Goal: Transaction & Acquisition: Purchase product/service

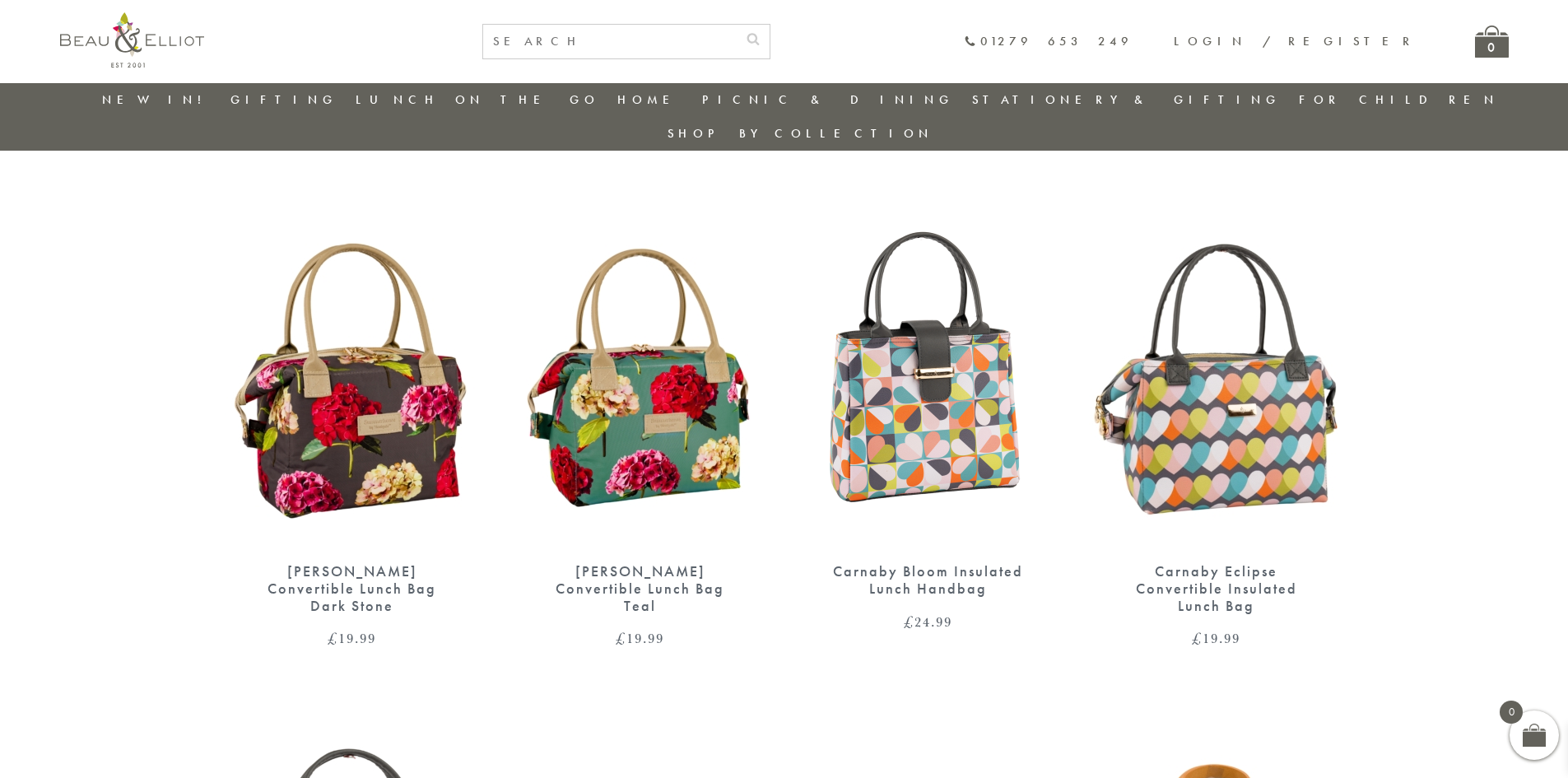
scroll to position [542, 0]
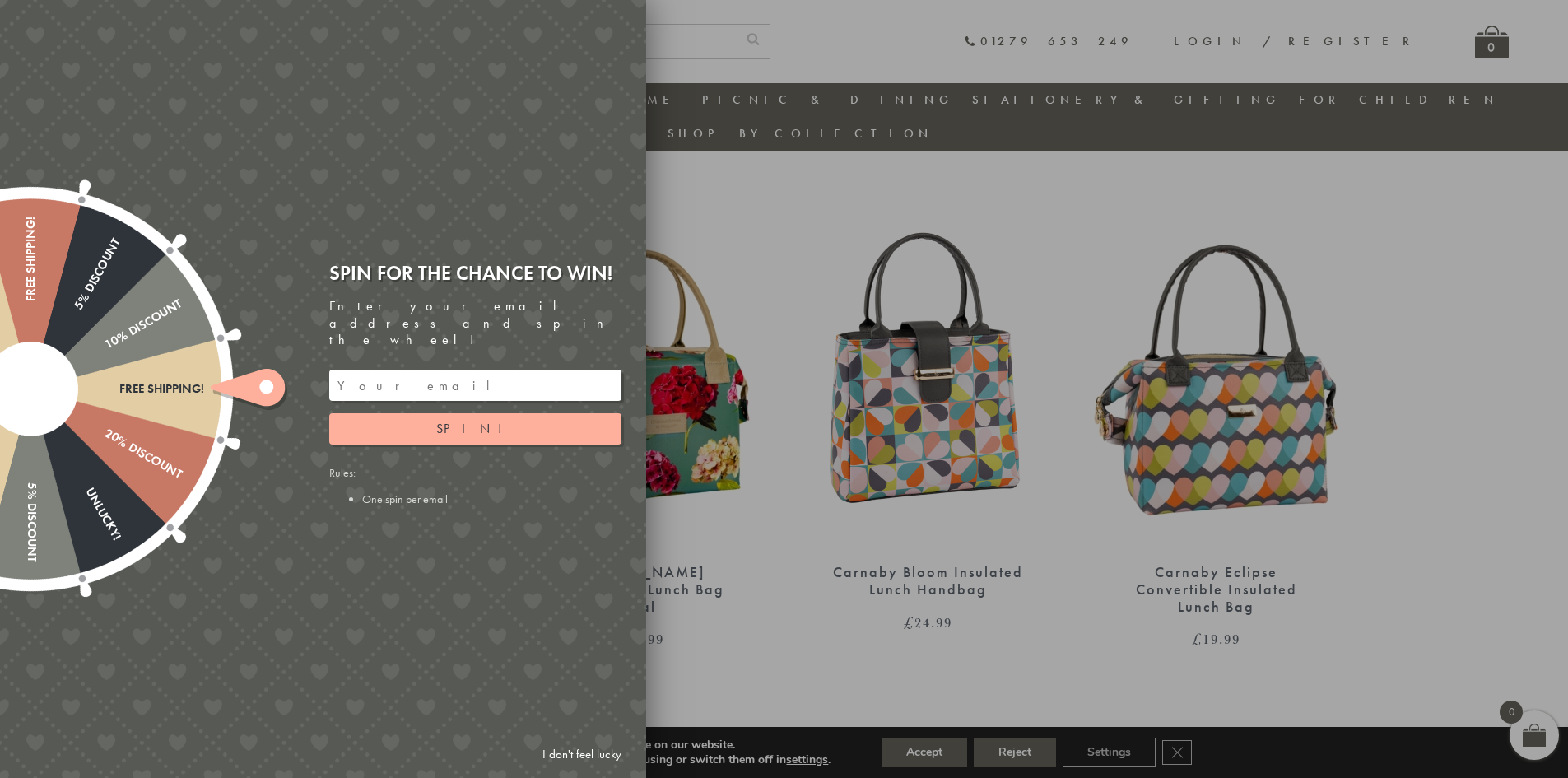
click at [1518, 406] on div at bounding box center [784, 389] width 1568 height 778
click at [1547, 411] on div at bounding box center [784, 389] width 1568 height 778
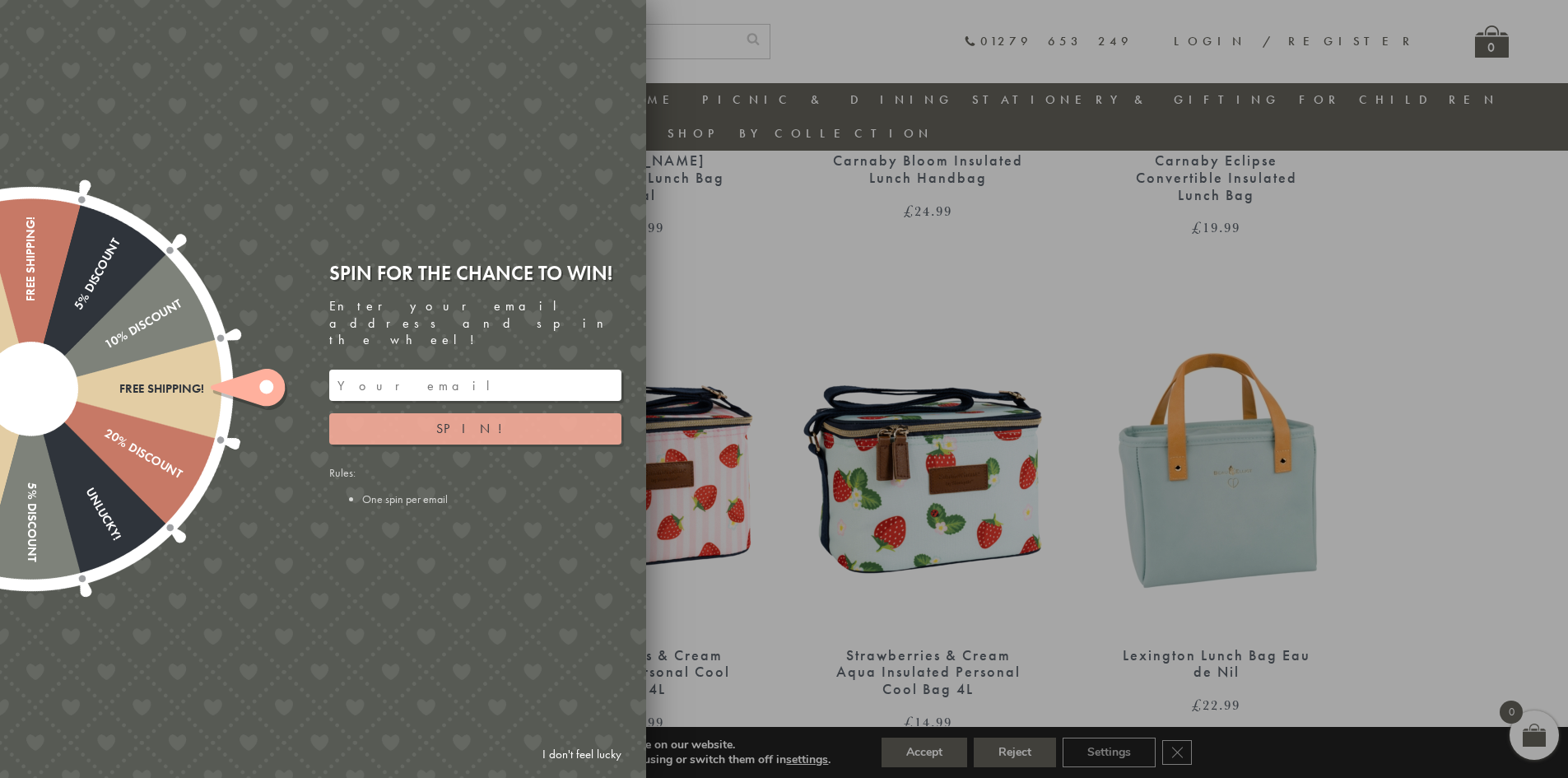
click at [494, 418] on button "Spin!" at bounding box center [475, 429] width 292 height 32
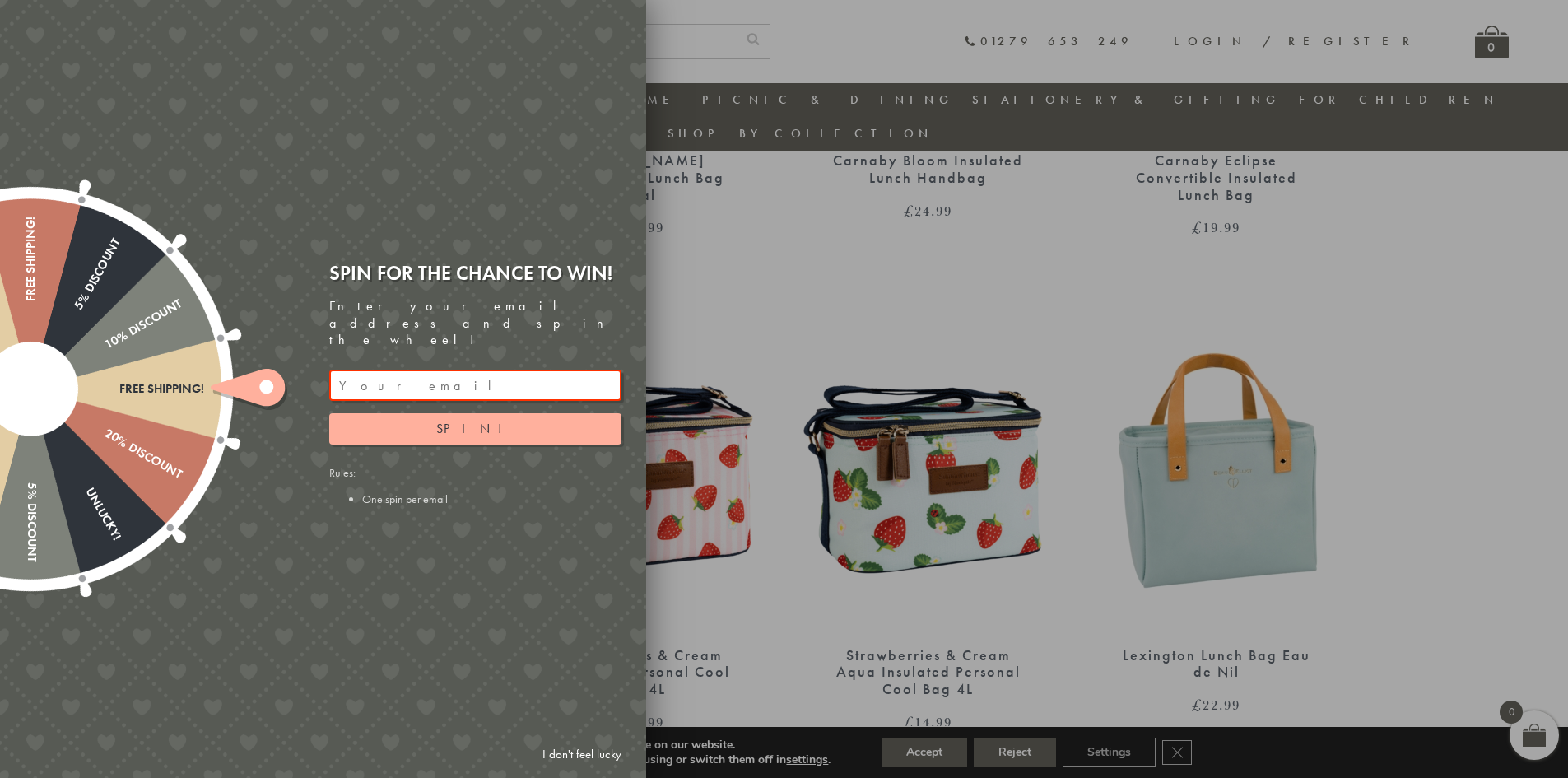
click at [617, 281] on div "Spin for the chance to win!" at bounding box center [475, 272] width 292 height 25
click at [939, 447] on div at bounding box center [784, 389] width 1568 height 778
click at [591, 757] on link "I don't feel lucky" at bounding box center [582, 754] width 96 height 31
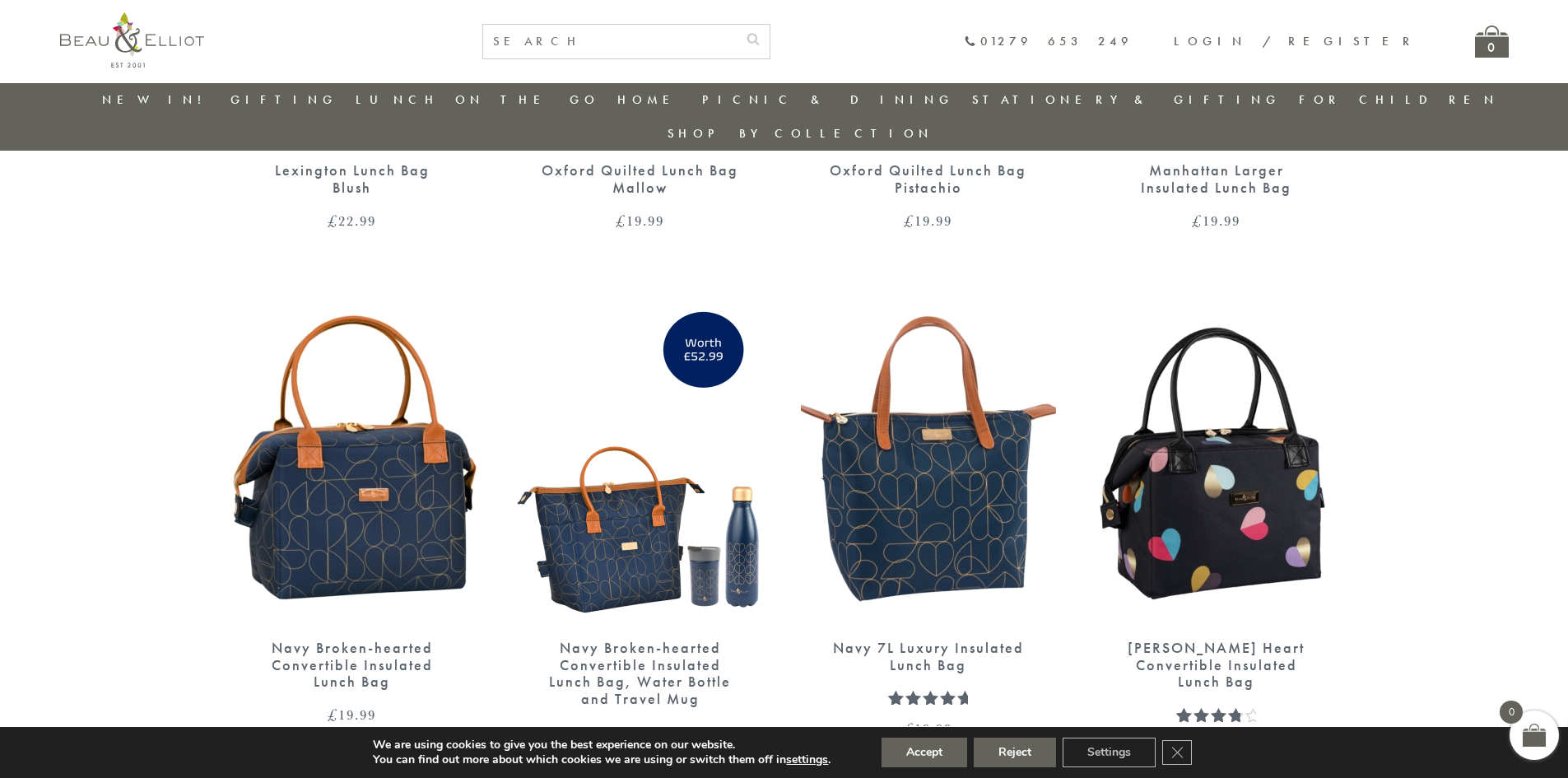
scroll to position [2024, 0]
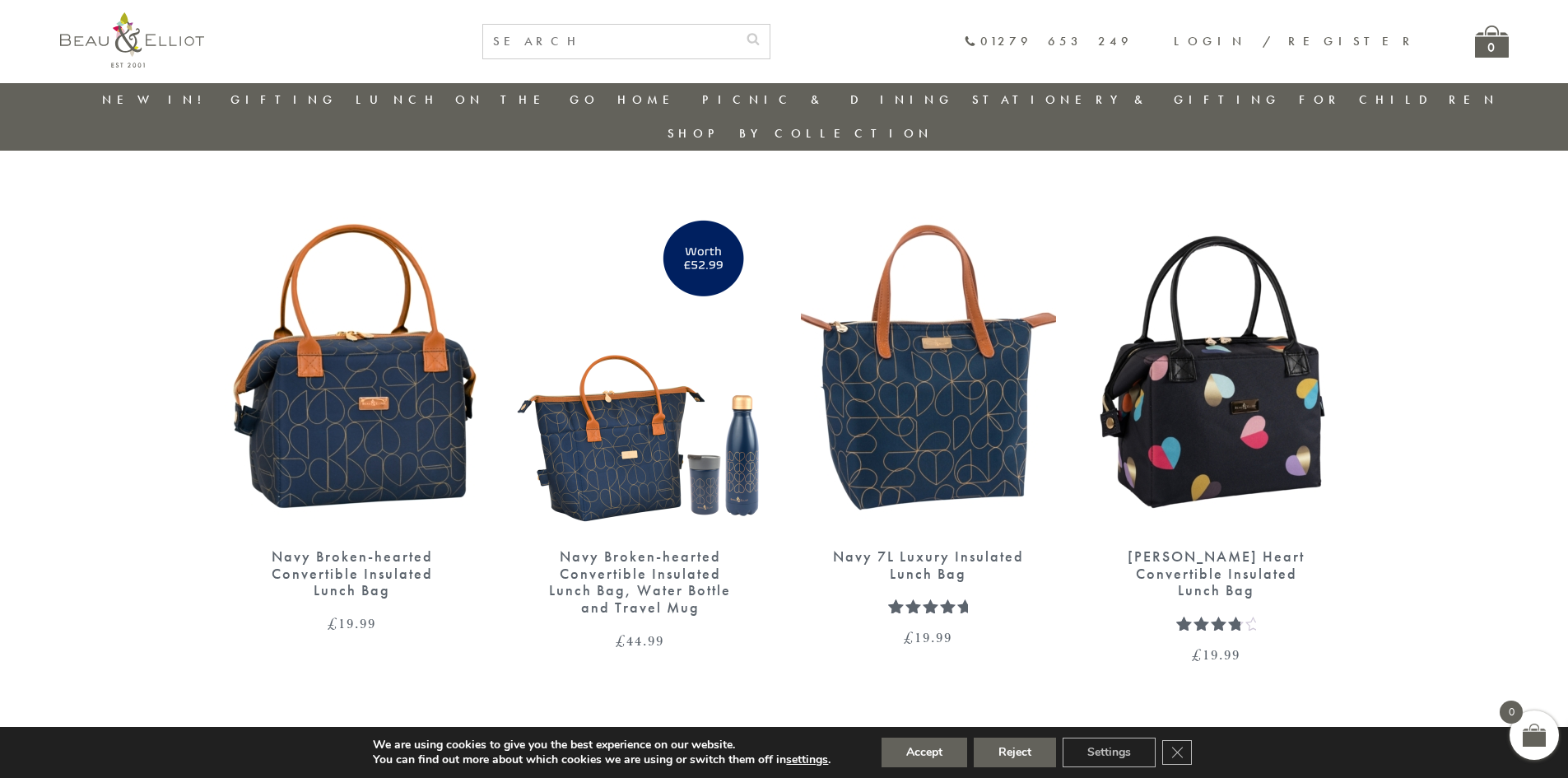
click at [976, 355] on img at bounding box center [929, 367] width 256 height 329
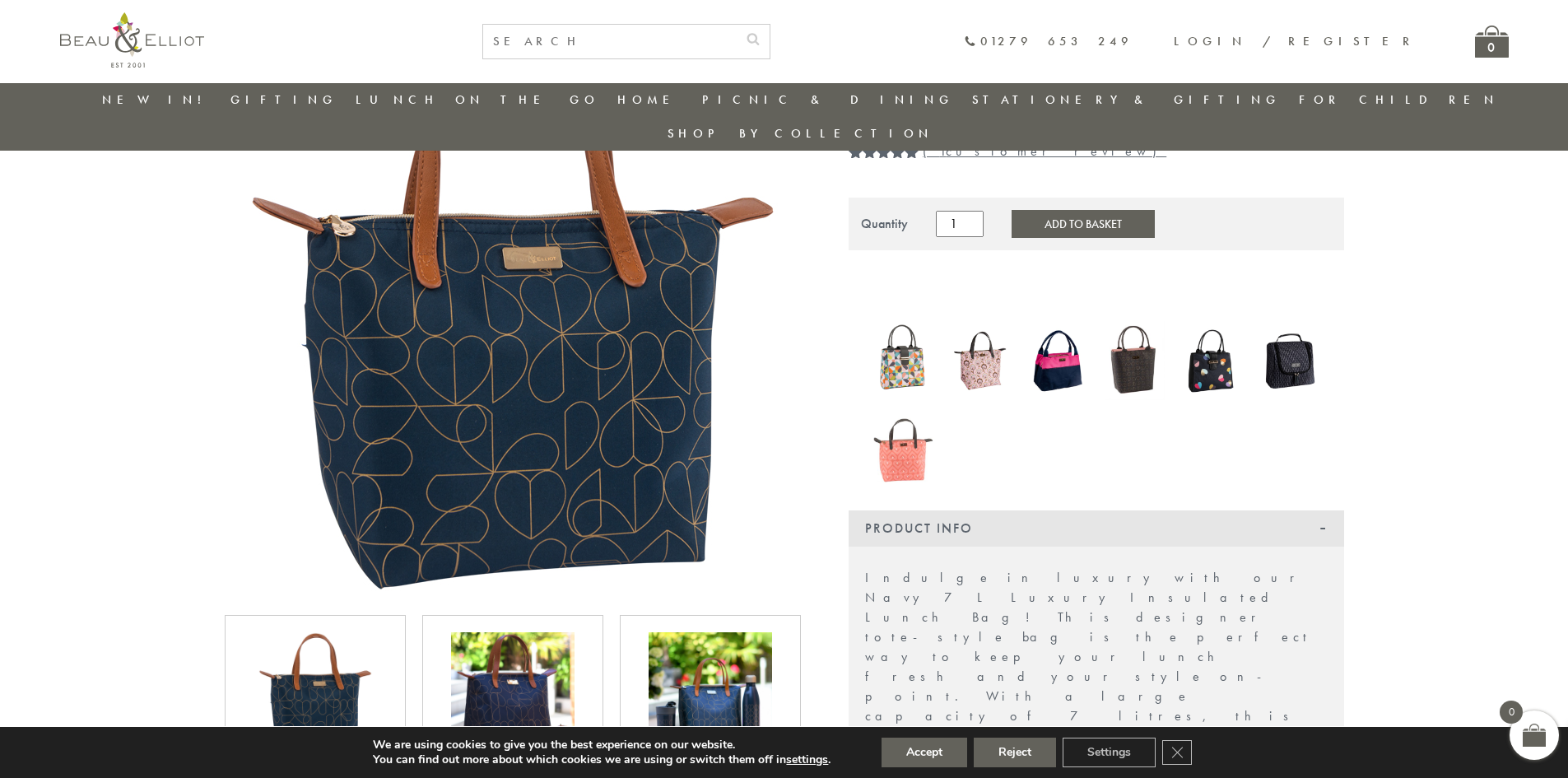
scroll to position [130, 0]
